Goal: Subscribe to service/newsletter

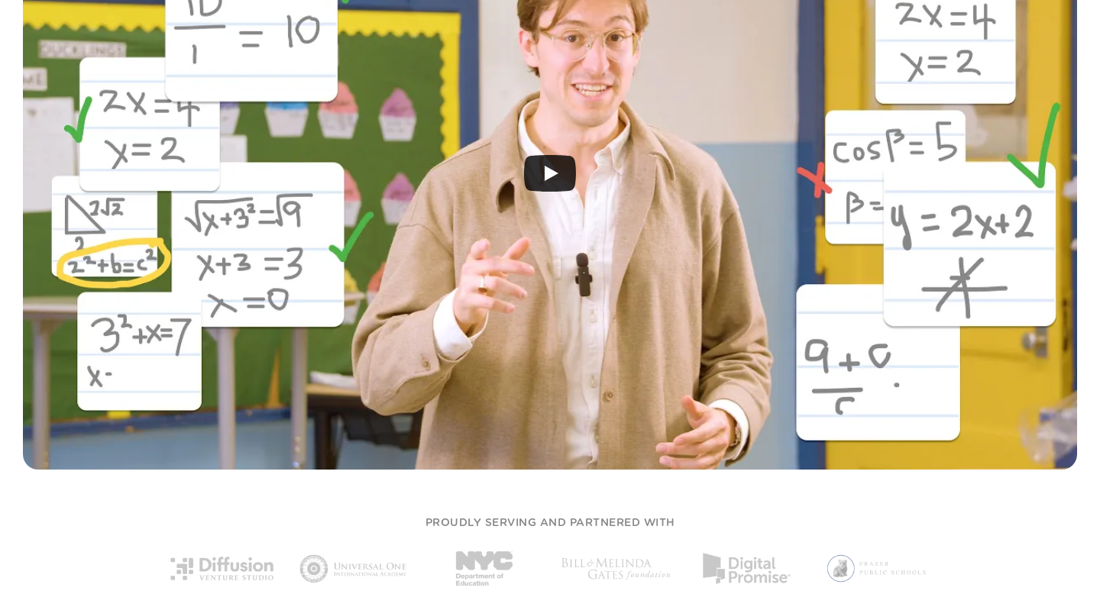
scroll to position [536, 0]
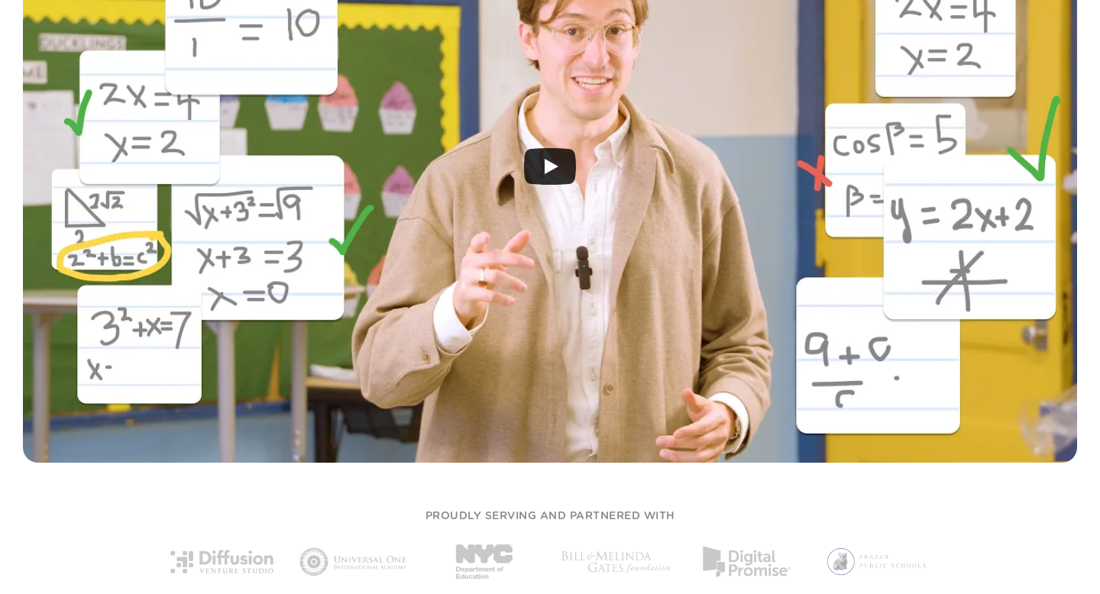
click at [557, 164] on icon "Play" at bounding box center [550, 166] width 52 height 37
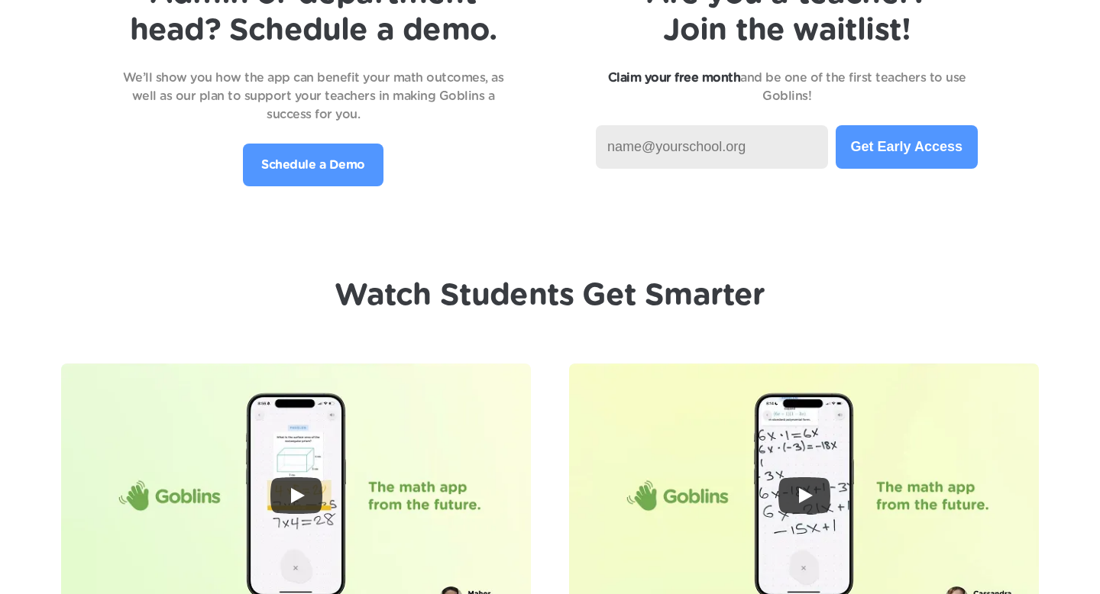
scroll to position [3313, 0]
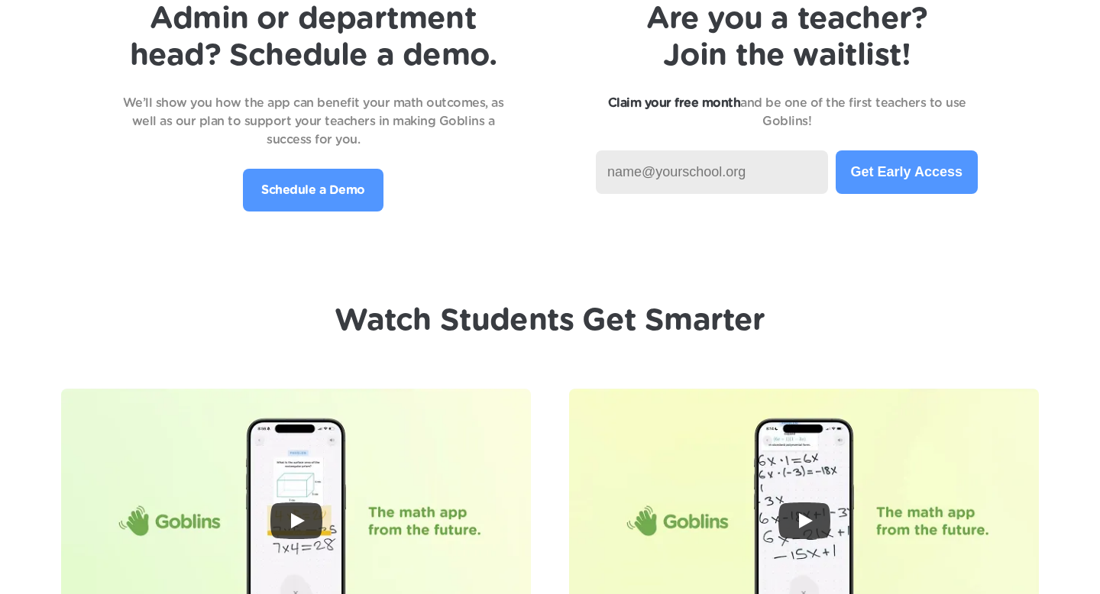
click at [705, 173] on input at bounding box center [712, 173] width 232 height 44
type input "[EMAIL_ADDRESS][DOMAIN_NAME]"
click at [889, 180] on button "Get Early Access" at bounding box center [907, 173] width 142 height 44
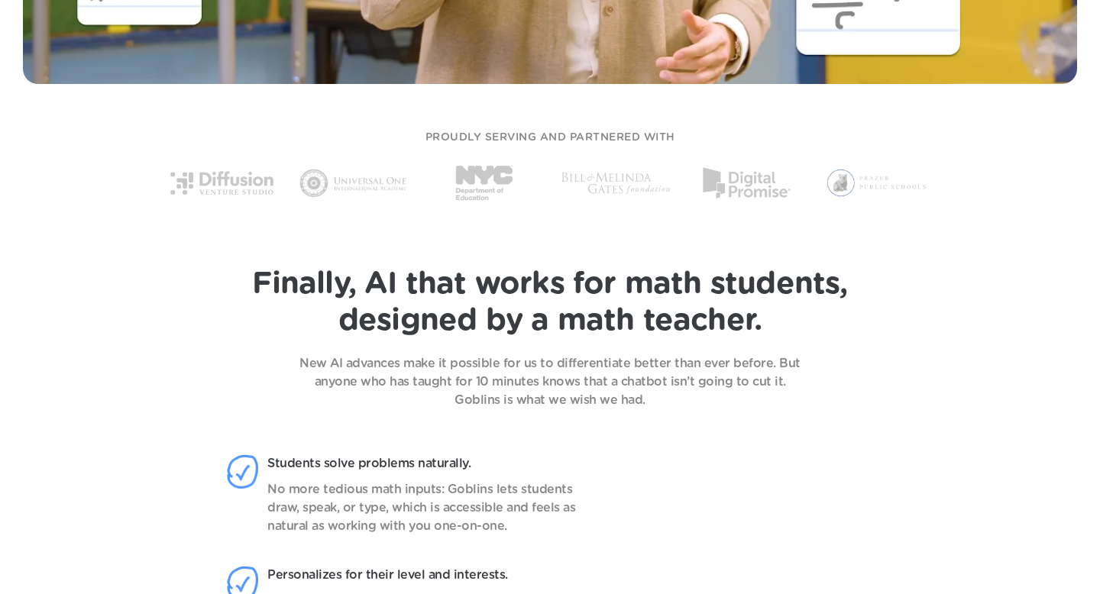
scroll to position [935, 0]
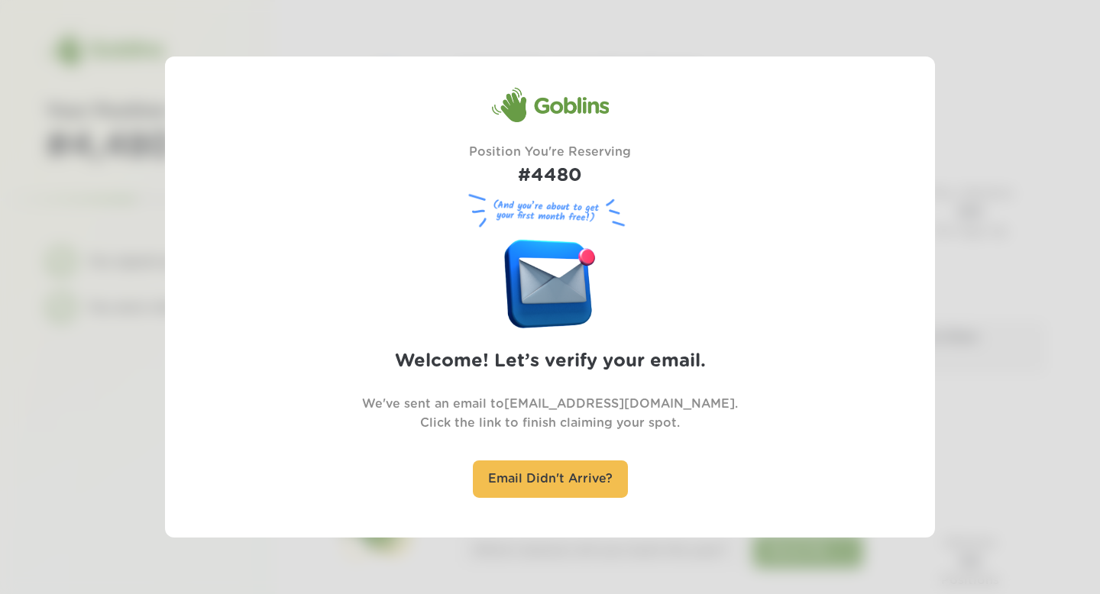
click at [1019, 215] on div at bounding box center [550, 297] width 1100 height 594
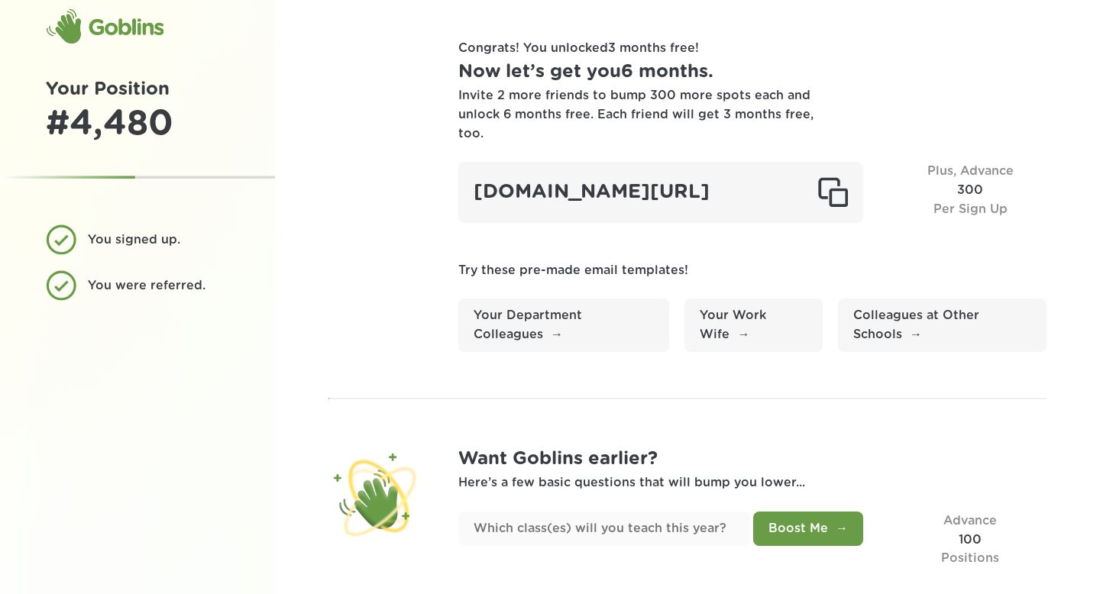
scroll to position [68, 0]
